Goal: Task Accomplishment & Management: Manage account settings

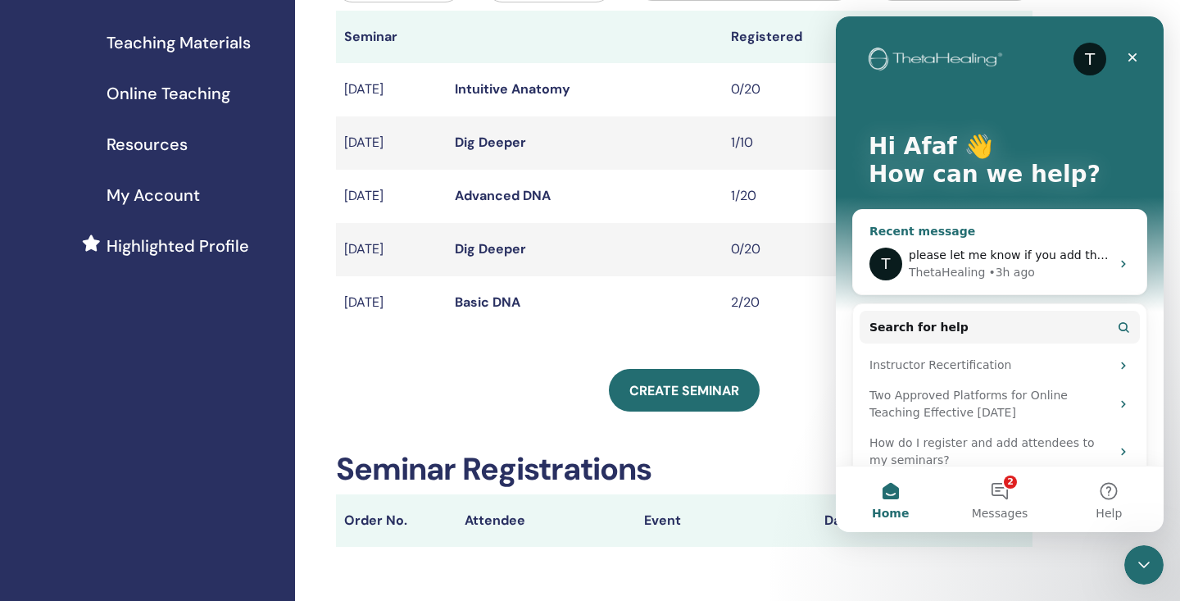
click at [984, 248] on span "please let me know if you add them to the courses thank you" at bounding box center [1085, 254] width 353 height 13
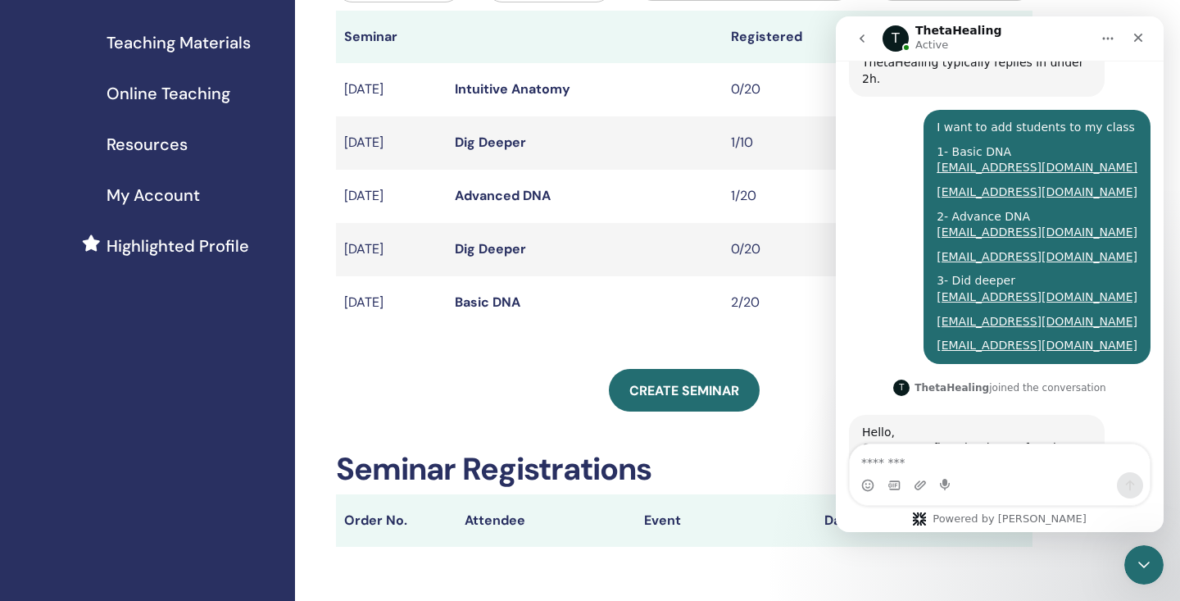
scroll to position [909, 0]
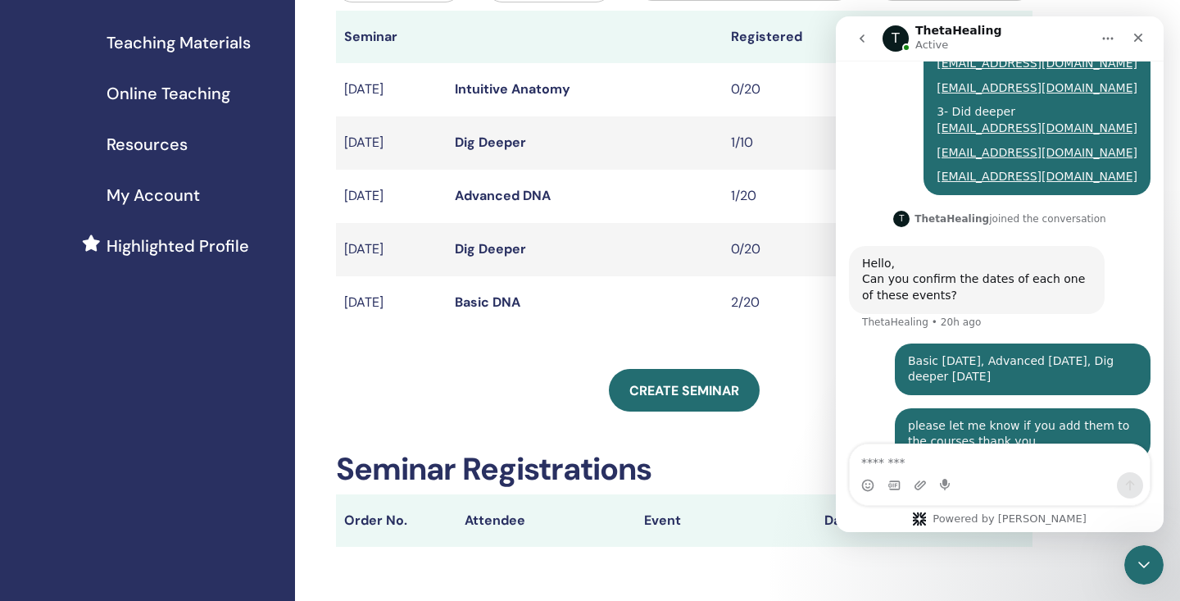
click at [625, 315] on td "Basic DNA" at bounding box center [585, 302] width 276 height 53
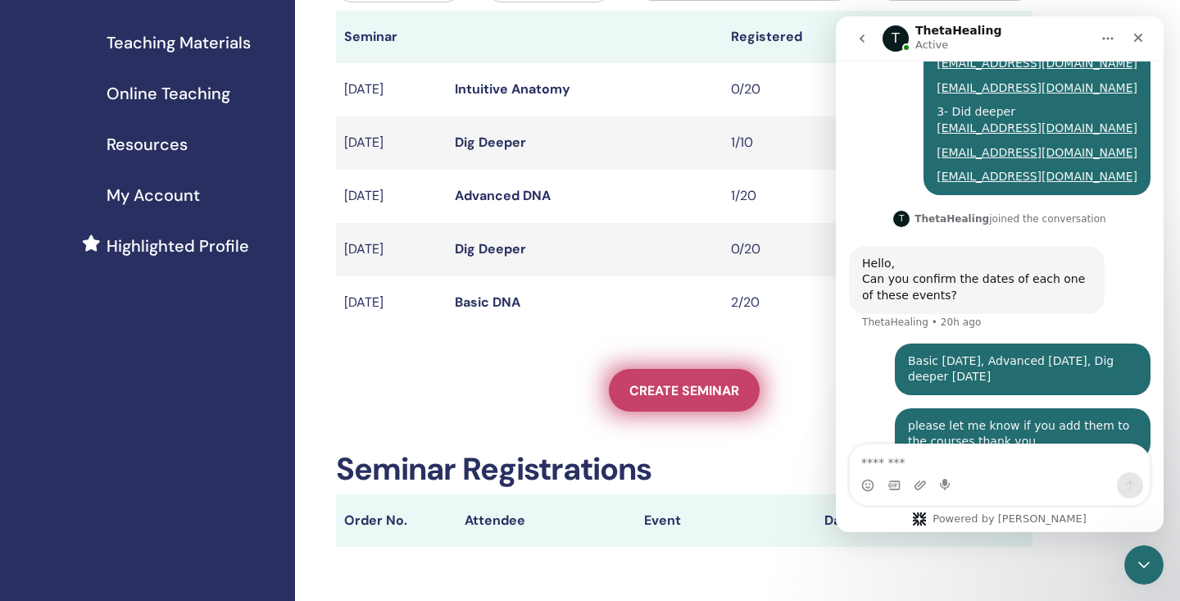
click at [736, 374] on link "Create seminar" at bounding box center [684, 390] width 151 height 43
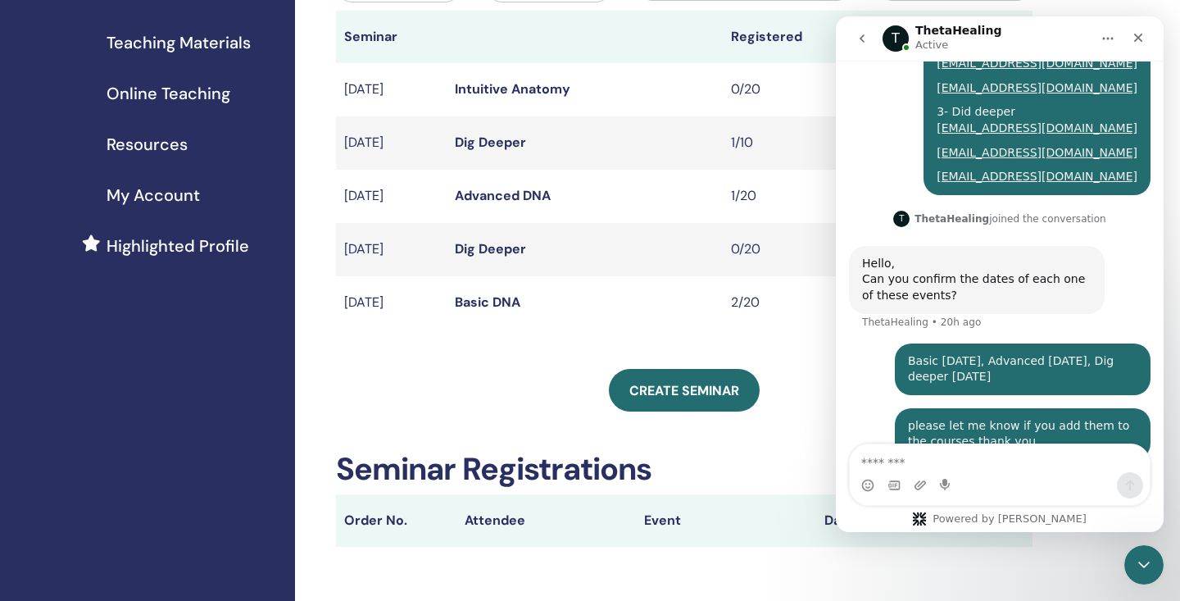
click at [661, 40] on th at bounding box center [585, 37] width 276 height 52
click at [1136, 41] on icon "Close" at bounding box center [1137, 37] width 13 height 13
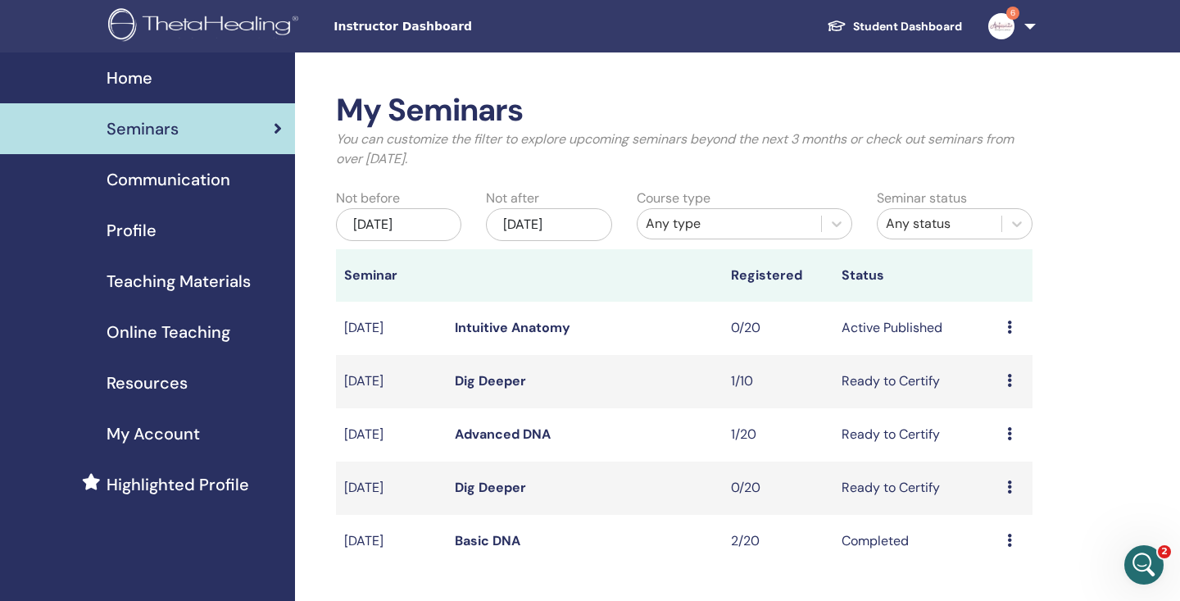
scroll to position [0, 0]
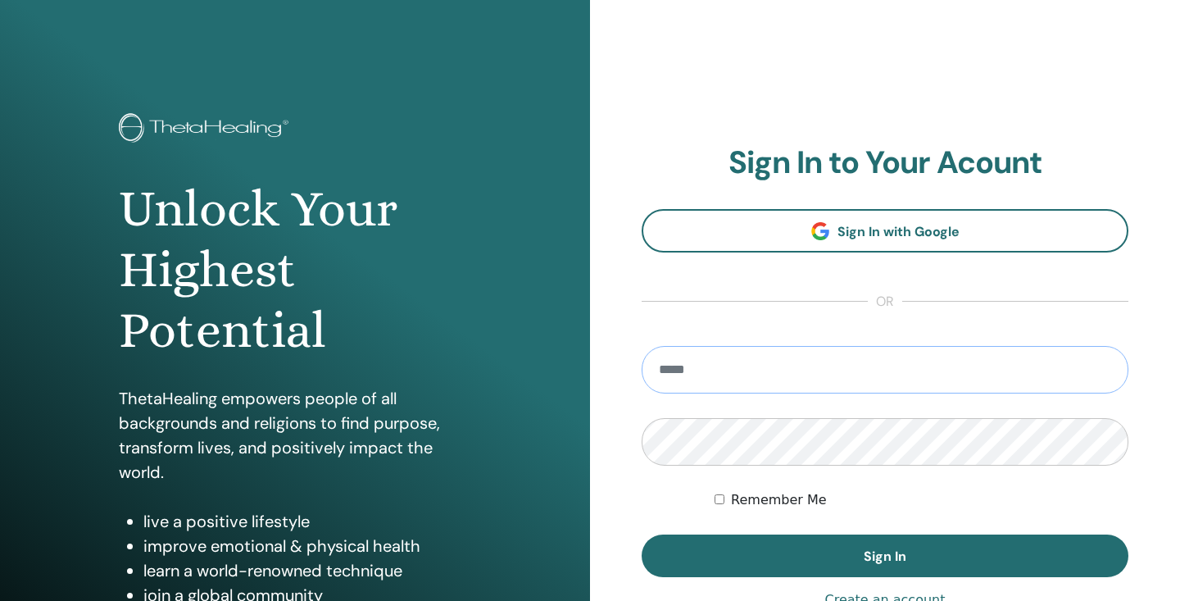
type input "**********"
click at [885, 555] on button "Sign In" at bounding box center [885, 555] width 487 height 43
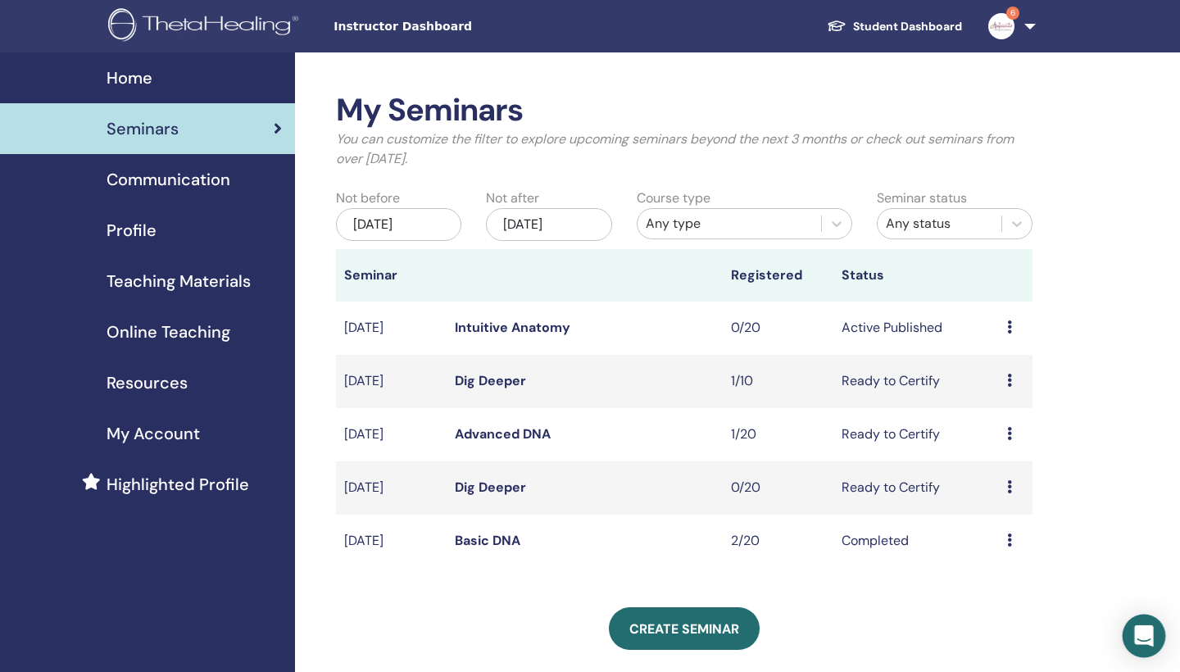
click at [1138, 600] on icon "Open Intercom Messenger" at bounding box center [1143, 635] width 19 height 21
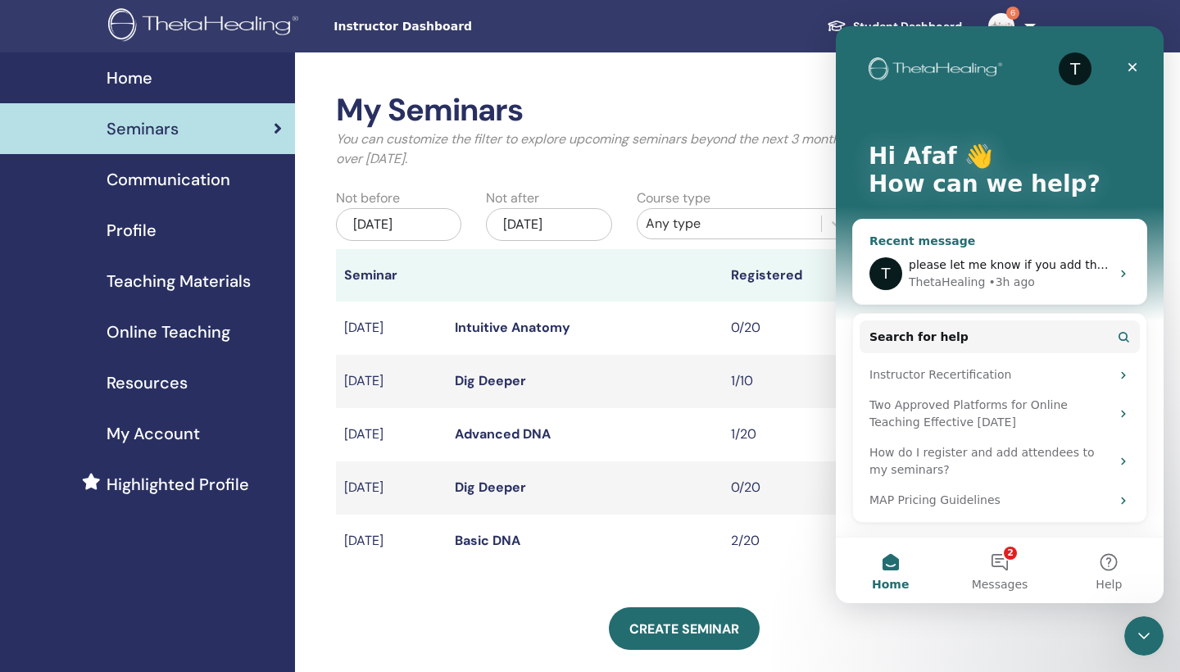
click at [1053, 265] on span "please let me know if you add them to the courses thank you" at bounding box center [1085, 264] width 353 height 13
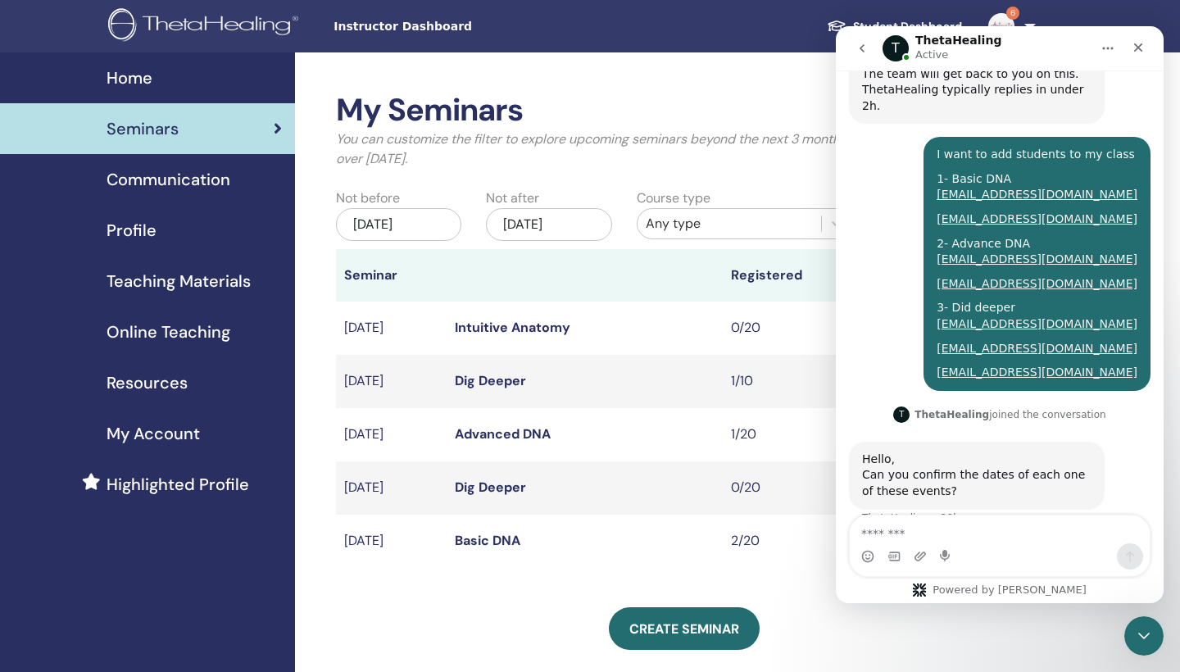
scroll to position [847, 0]
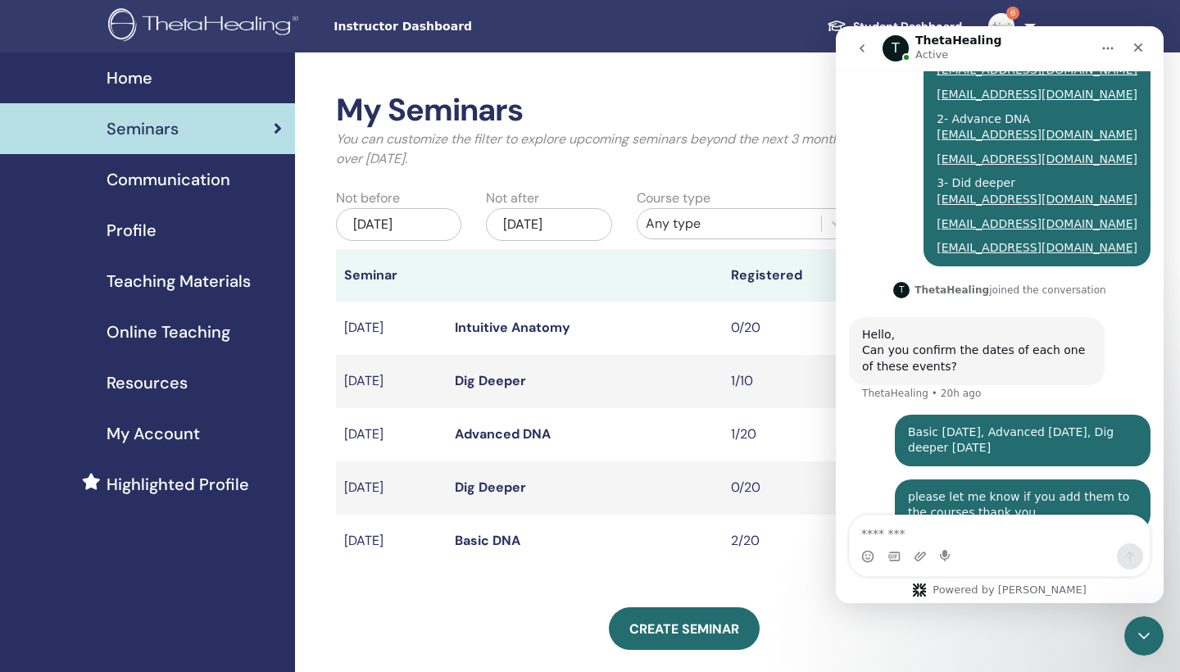
click at [623, 64] on div "My Seminars You can customize the filter to explore upcoming seminars beyond th…" at bounding box center [737, 533] width 885 height 962
click at [1135, 50] on icon "Close" at bounding box center [1138, 47] width 9 height 9
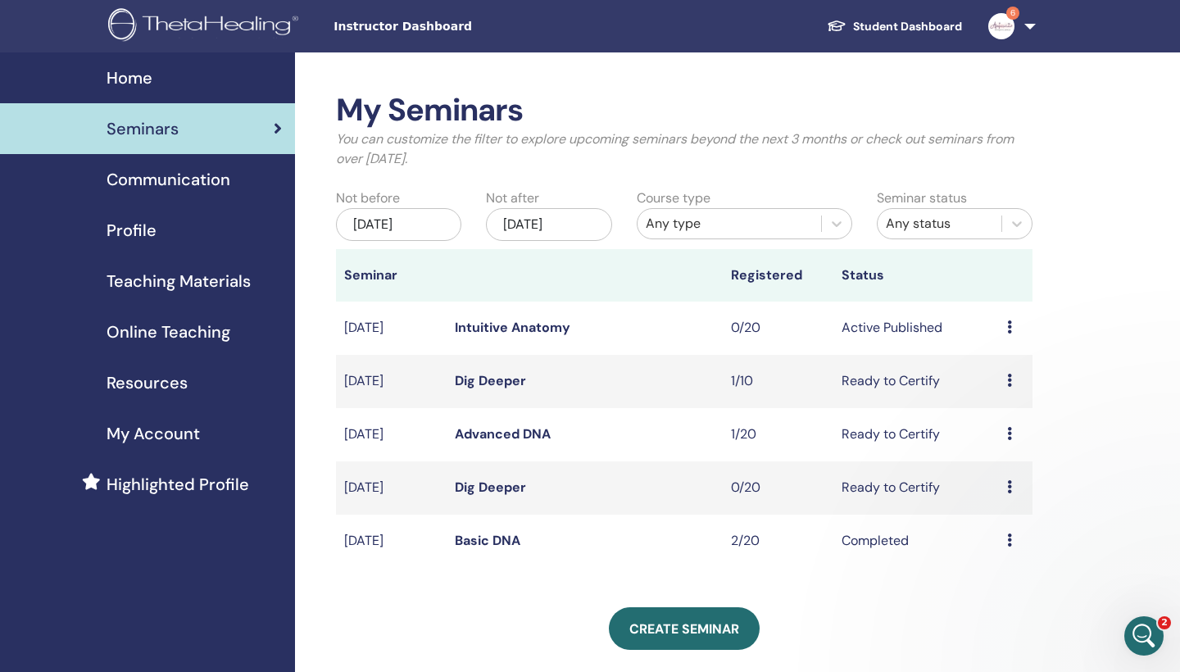
scroll to position [0, 0]
click at [1004, 19] on img at bounding box center [1001, 26] width 26 height 26
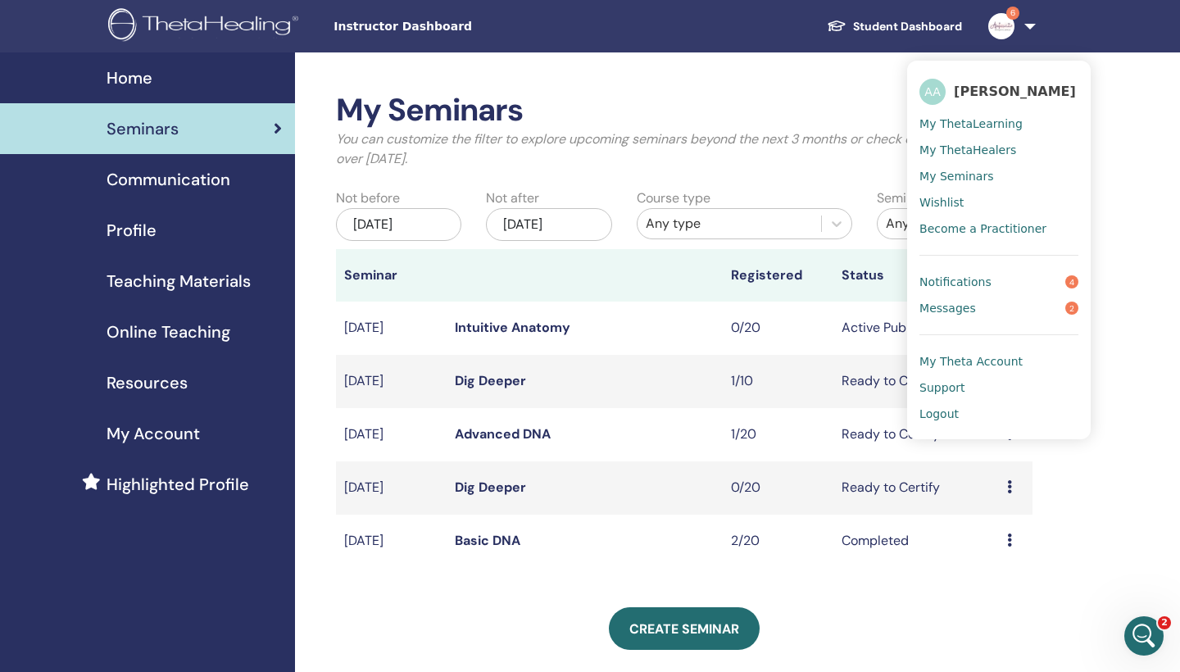
click at [1002, 272] on link "Notifications 4" at bounding box center [998, 282] width 159 height 26
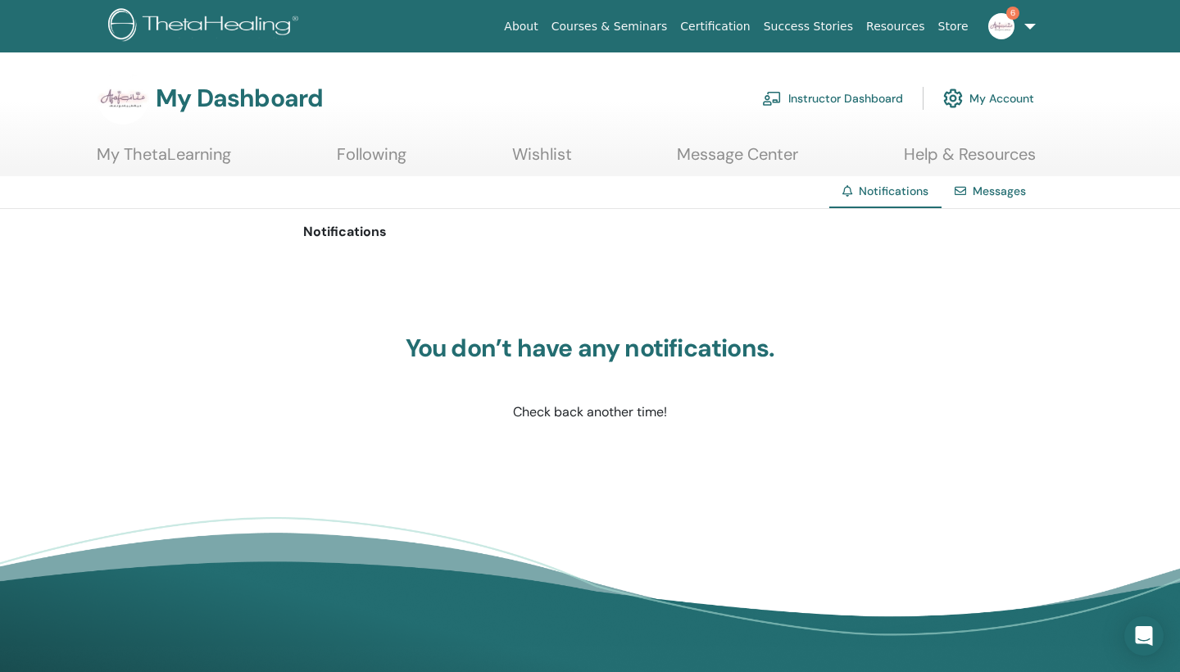
click at [789, 311] on div "You don’t have any notifications. Check back another time!" at bounding box center [590, 378] width 574 height 246
click at [982, 191] on link "Messages" at bounding box center [999, 191] width 53 height 15
click at [998, 22] on img at bounding box center [1001, 26] width 26 height 26
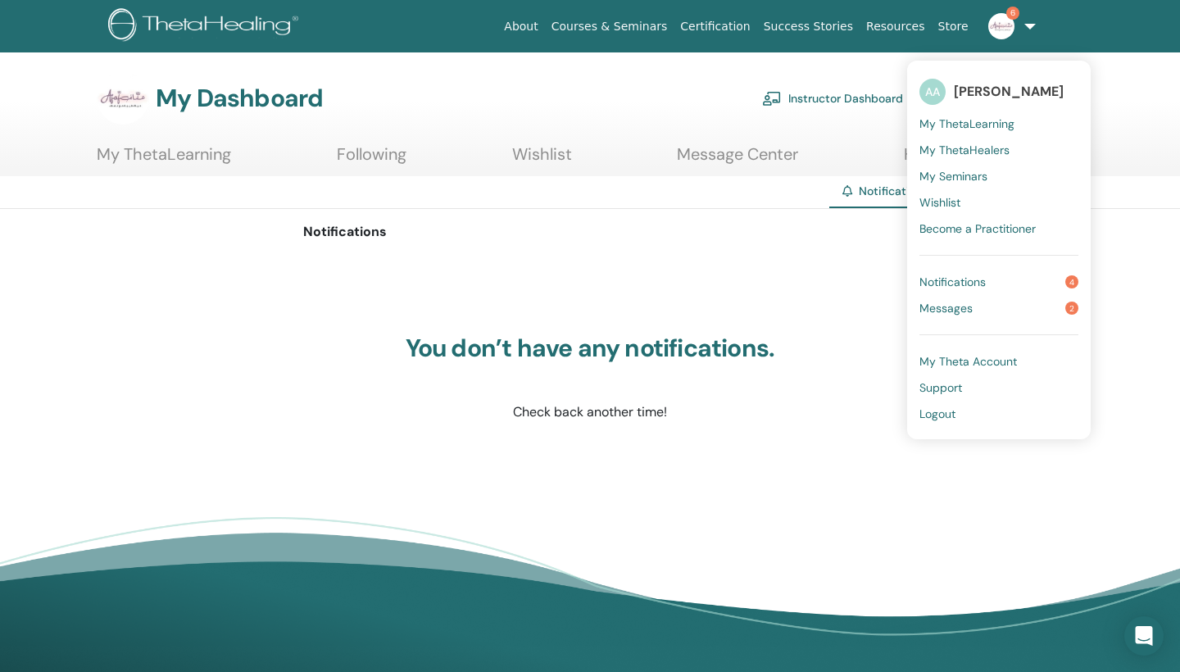
click at [982, 311] on link "Messages 2" at bounding box center [998, 308] width 159 height 26
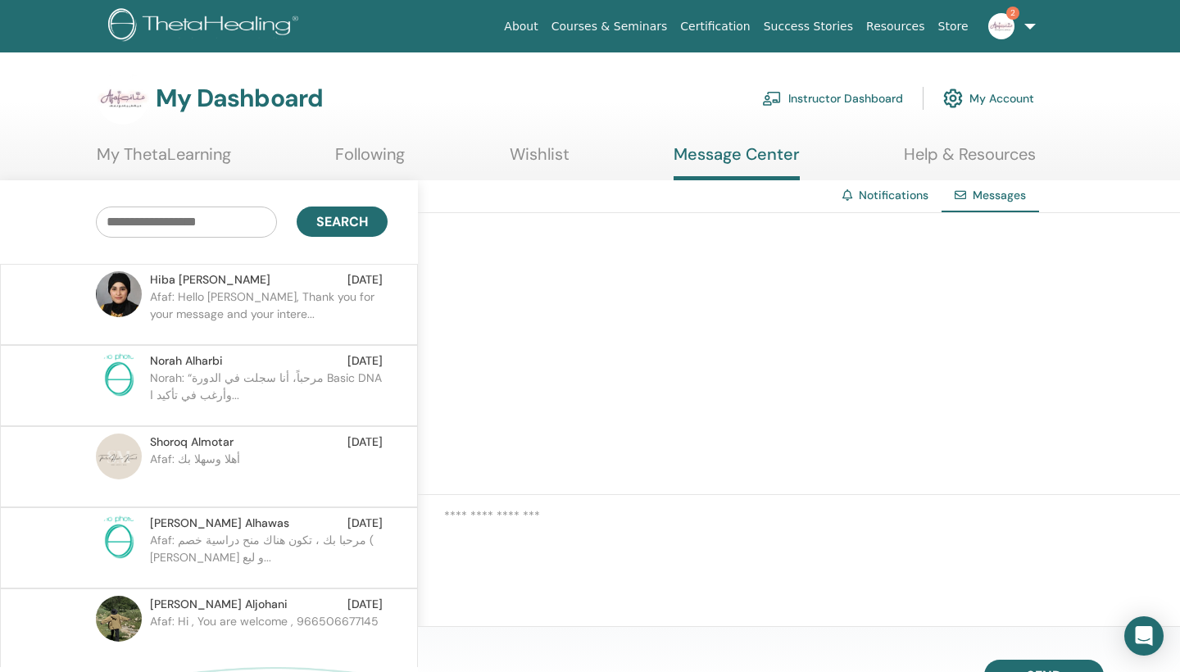
click at [887, 195] on link "Notifications" at bounding box center [894, 195] width 70 height 15
